Goal: Find specific fact: Find specific fact

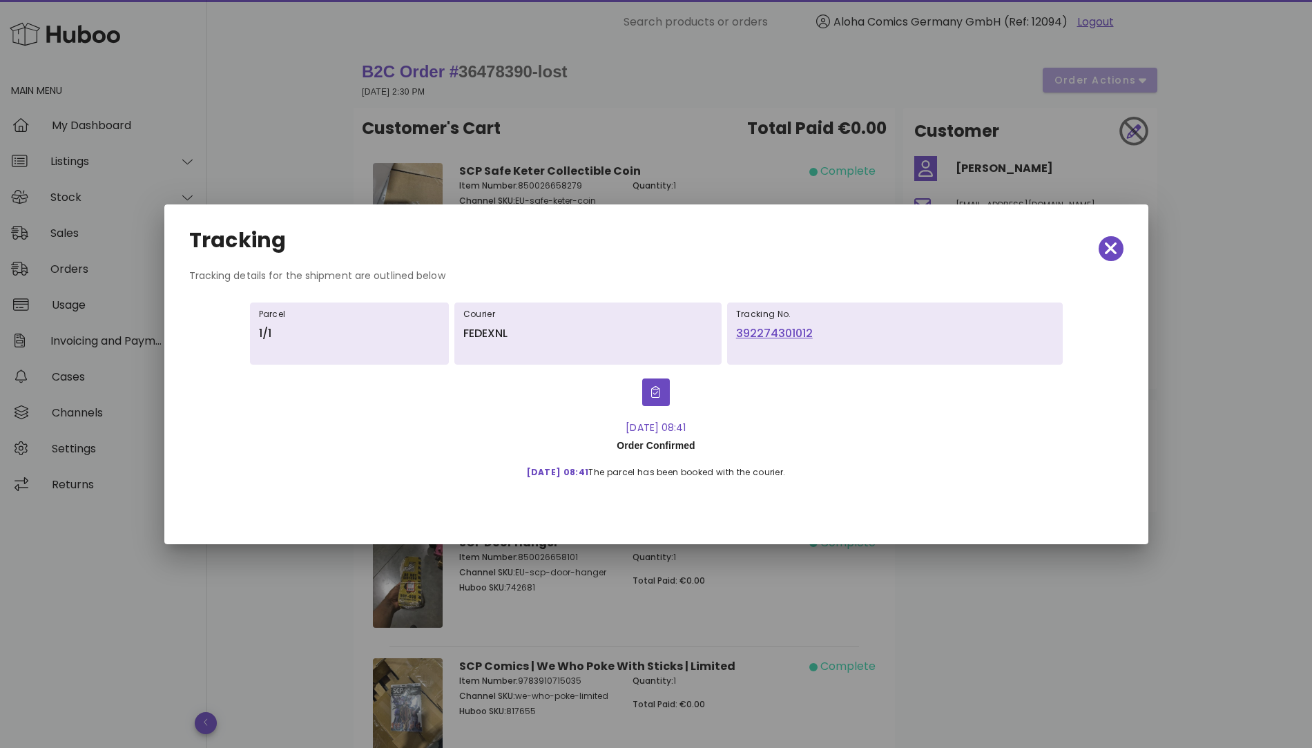
click at [1127, 252] on div "Tracking" at bounding box center [656, 248] width 957 height 61
click at [1119, 248] on span "button" at bounding box center [1111, 248] width 25 height 19
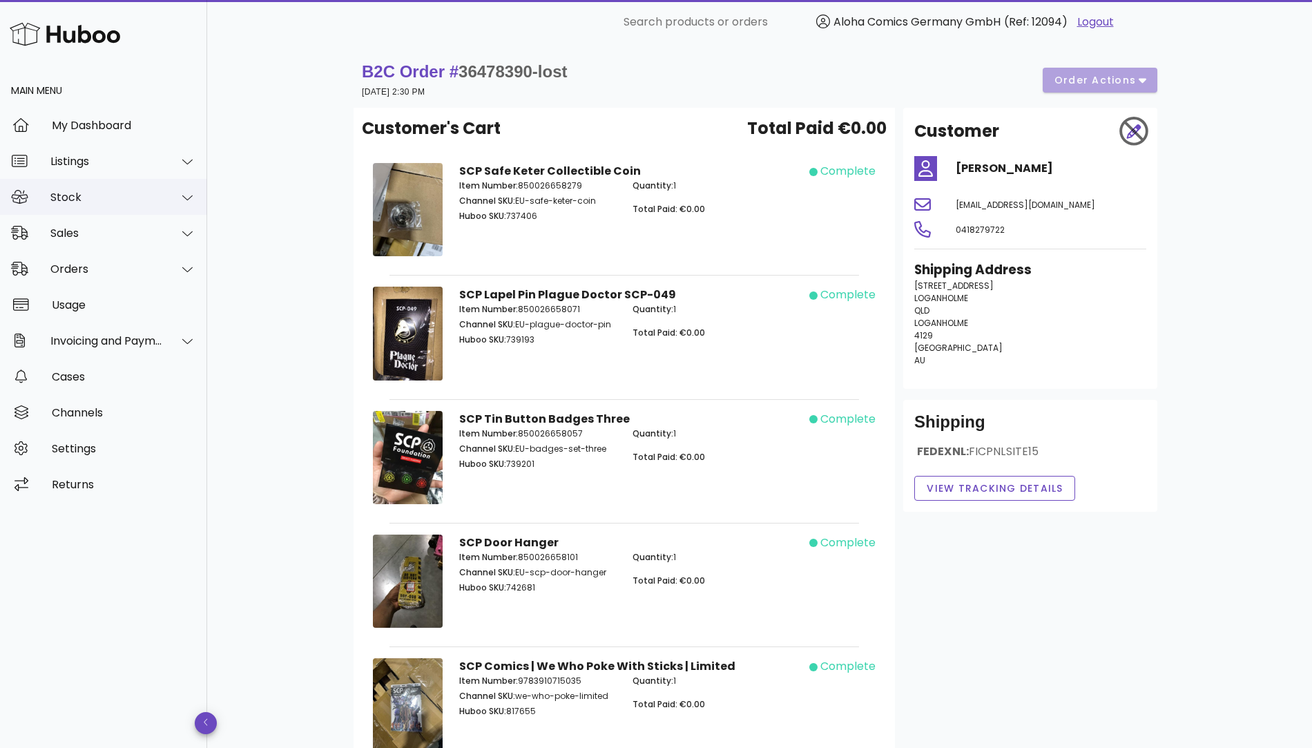
click at [135, 201] on div "Stock" at bounding box center [106, 197] width 113 height 13
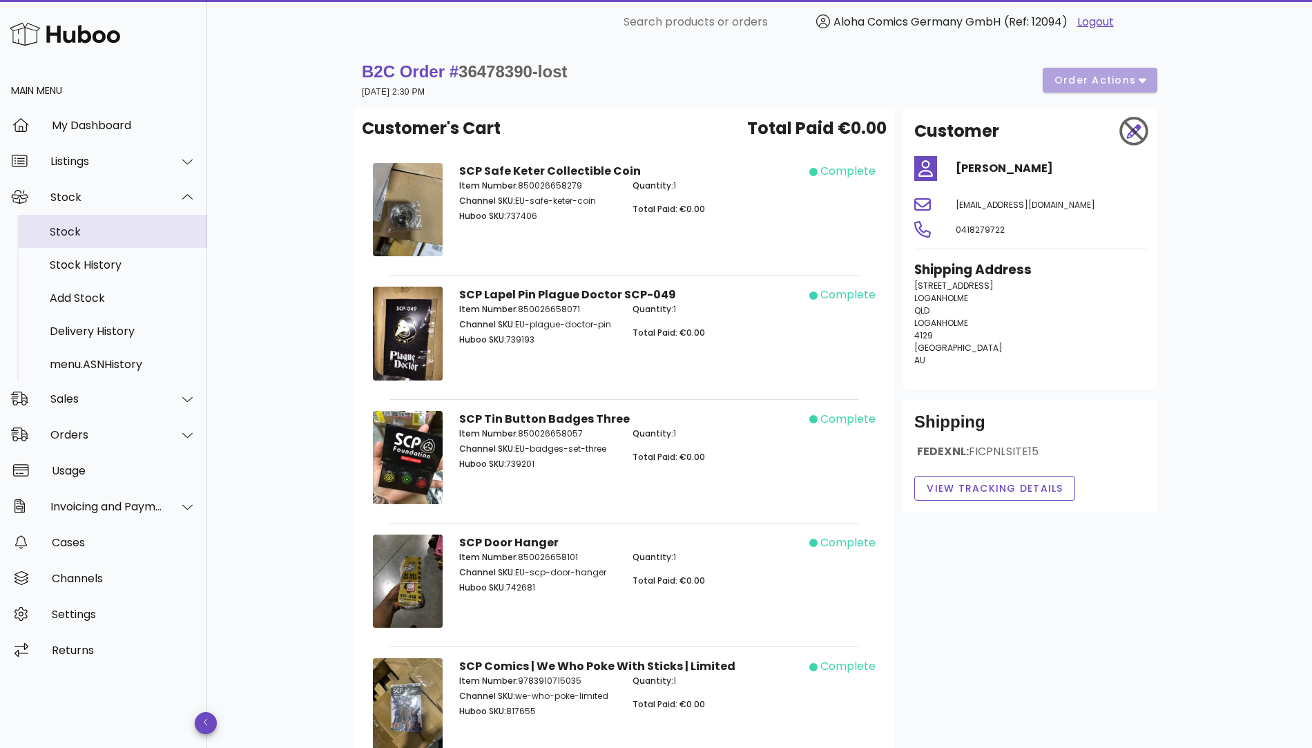
click at [116, 239] on div "Stock" at bounding box center [123, 232] width 146 height 30
click at [133, 160] on div "Listings" at bounding box center [106, 161] width 113 height 13
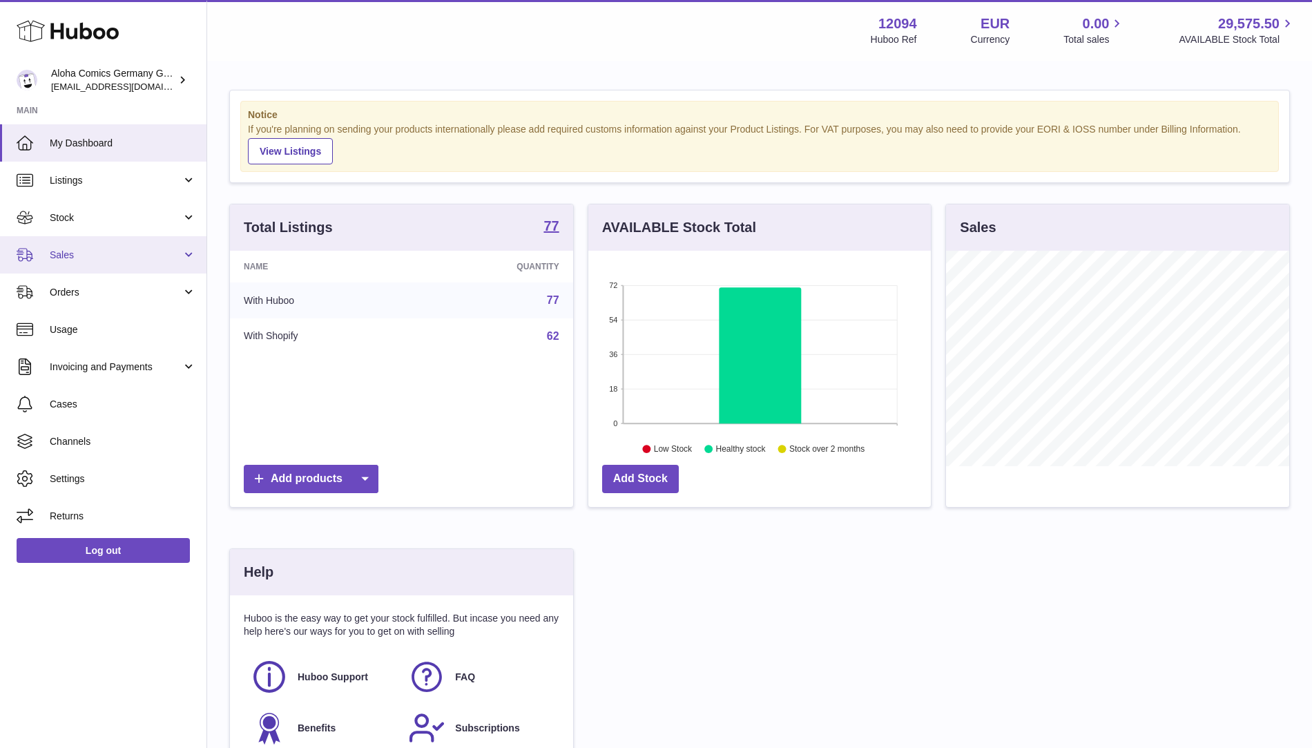
click at [160, 260] on span "Sales" at bounding box center [116, 255] width 132 height 13
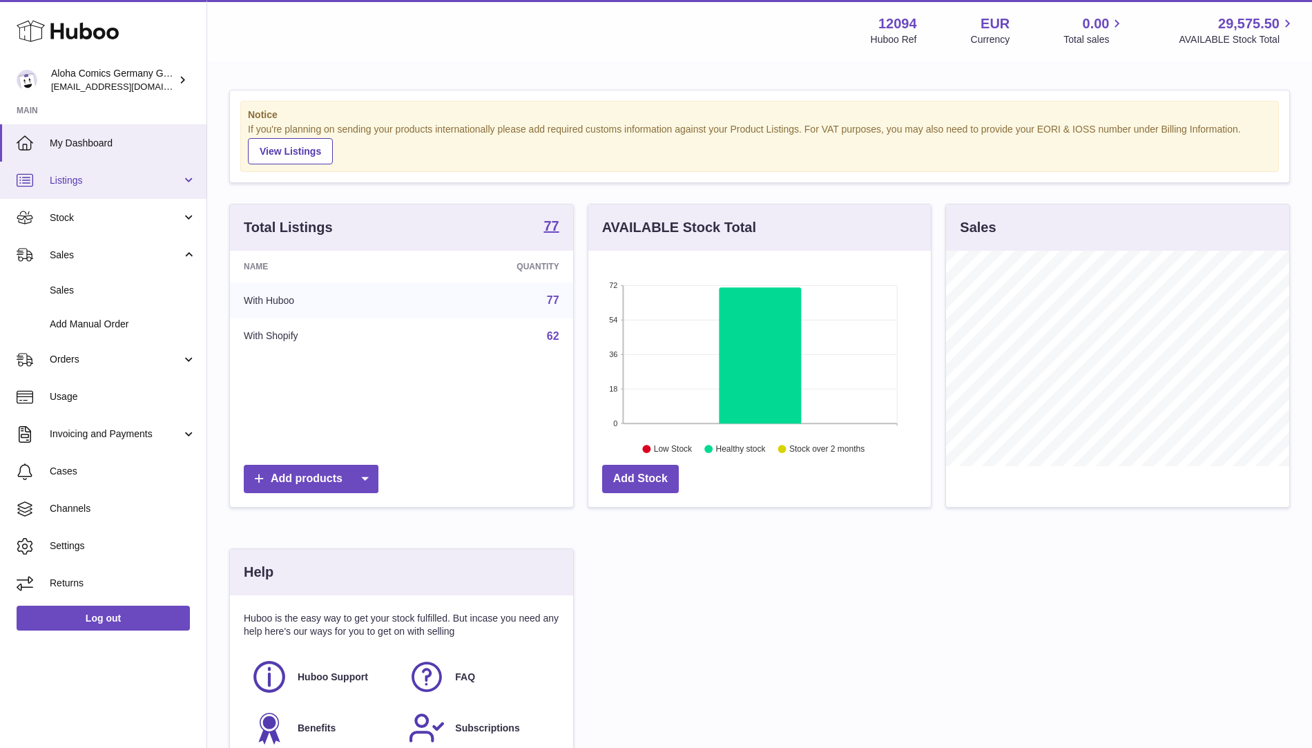
click at [162, 178] on span "Listings" at bounding box center [116, 180] width 132 height 13
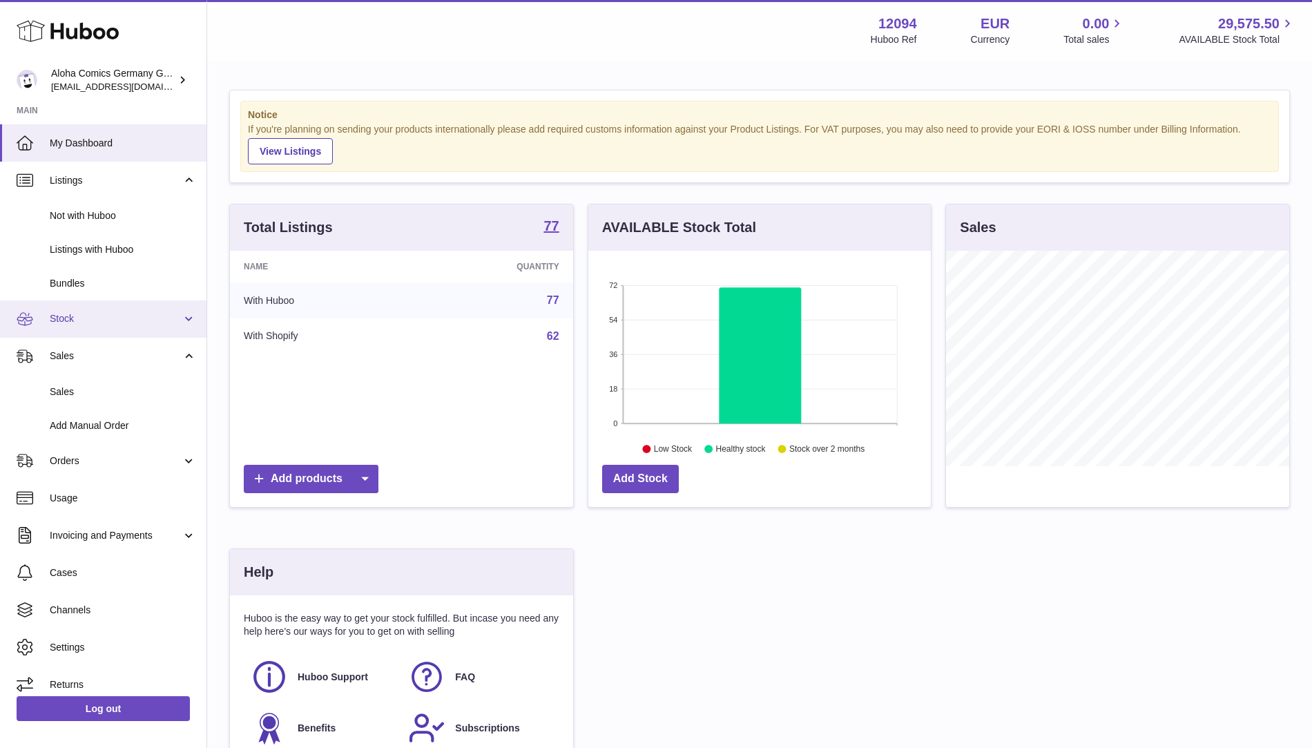
click at [128, 329] on link "Stock" at bounding box center [103, 318] width 206 height 37
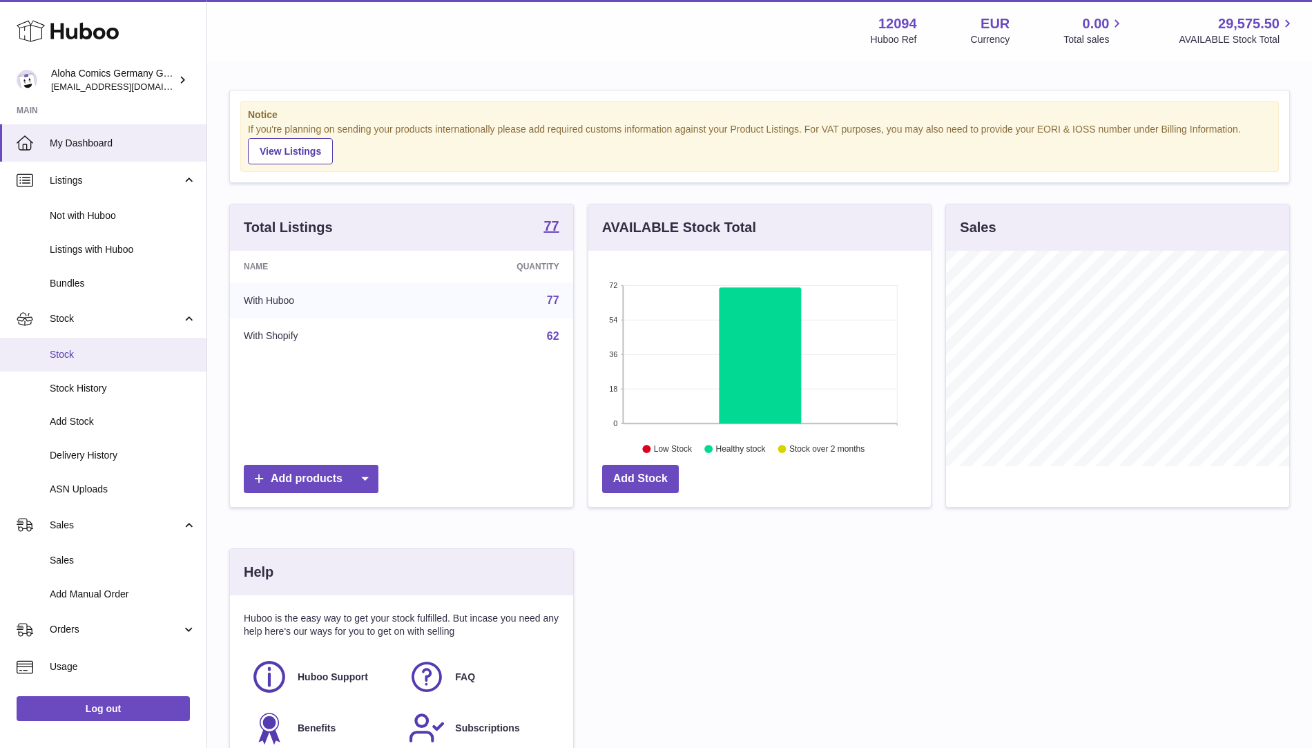
click at [115, 358] on span "Stock" at bounding box center [123, 354] width 146 height 13
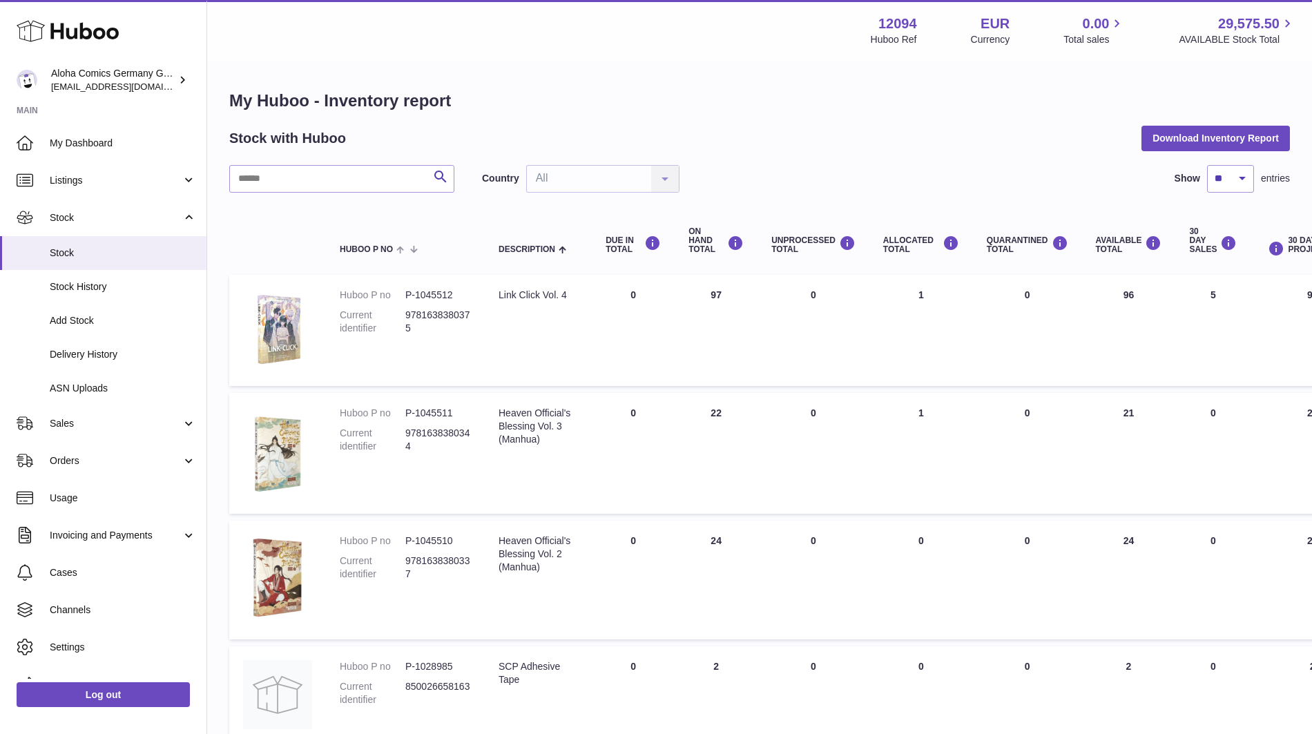
click at [419, 294] on dd "P-1045512" at bounding box center [438, 295] width 66 height 13
copy dl "P-1045512"
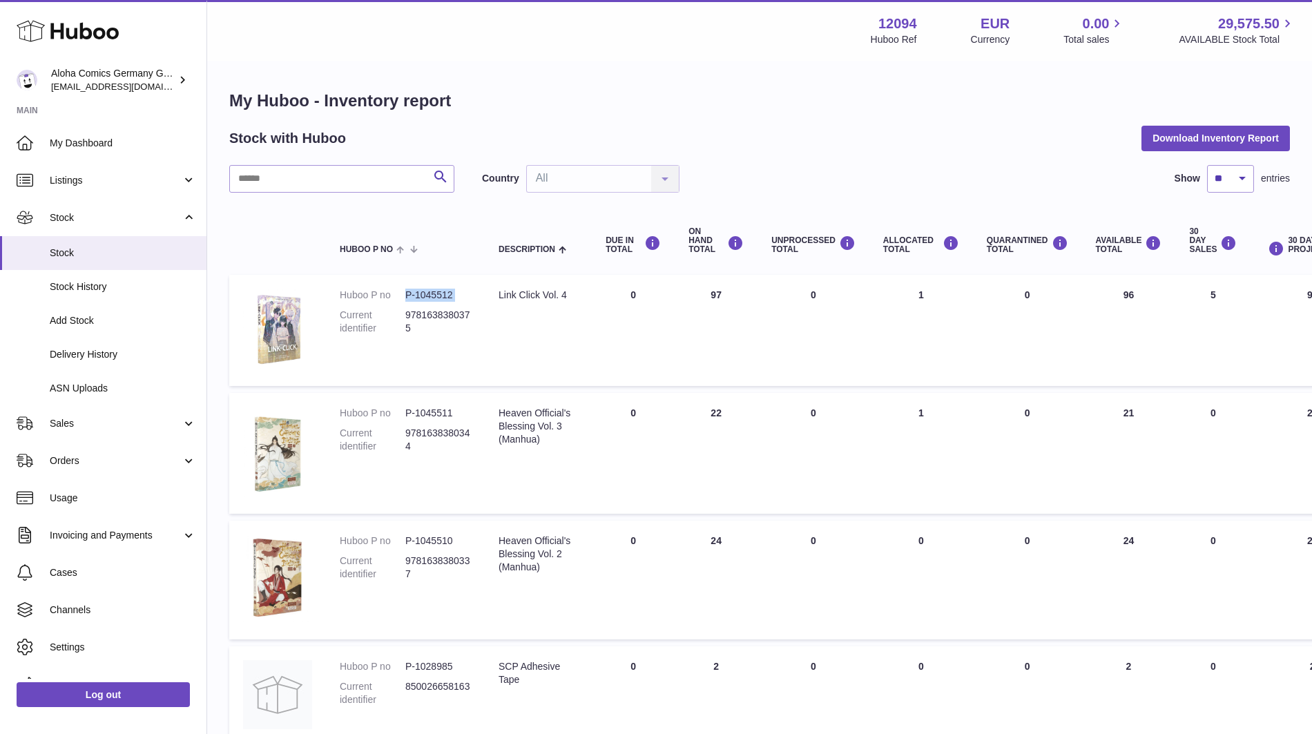
copy dl "P-1045512"
click at [907, 23] on strong "12094" at bounding box center [897, 24] width 39 height 19
copy strong "12094"
